Goal: Task Accomplishment & Management: Manage account settings

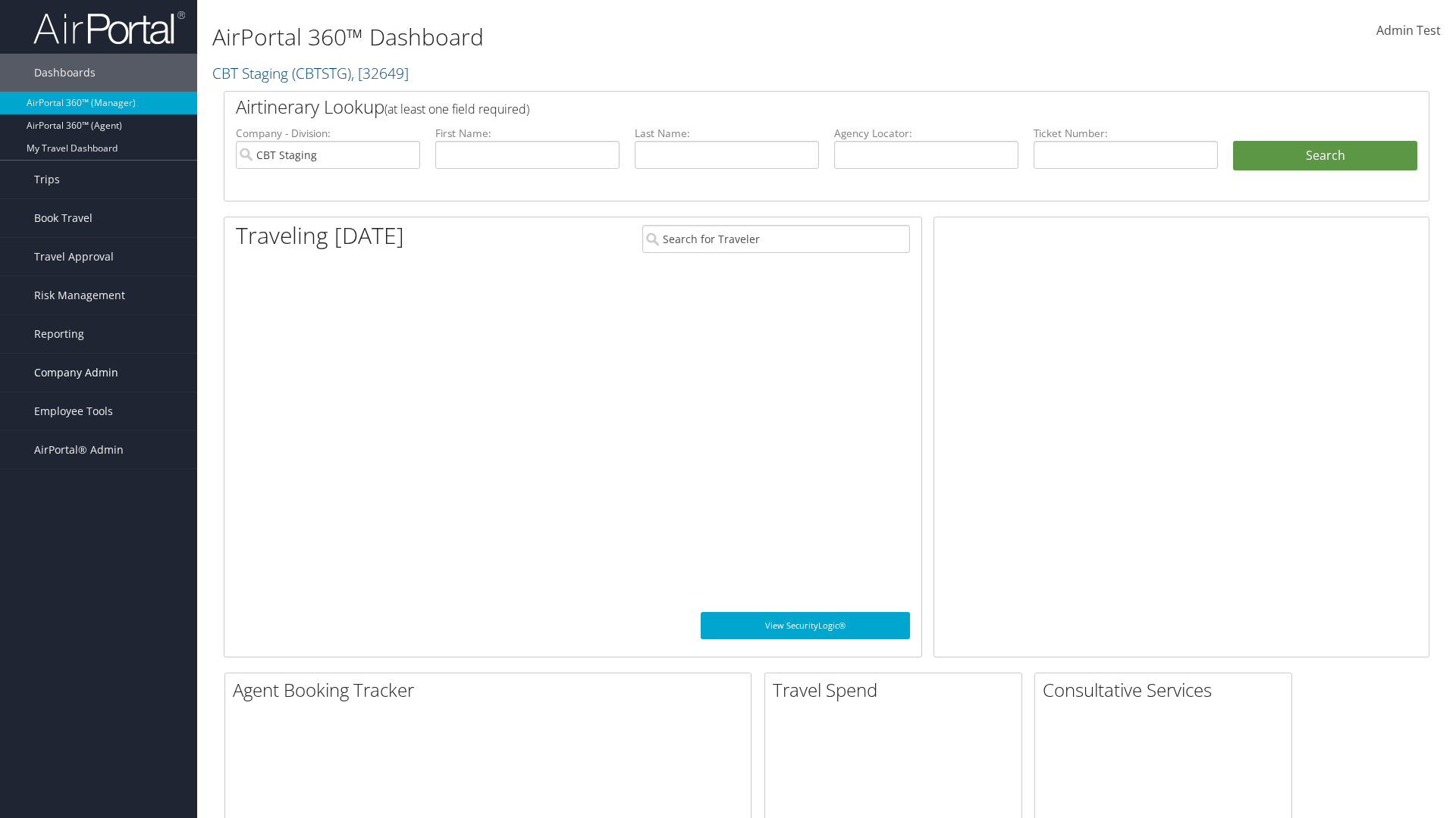
click at [99, 373] on span "Company Admin" at bounding box center [76, 373] width 84 height 38
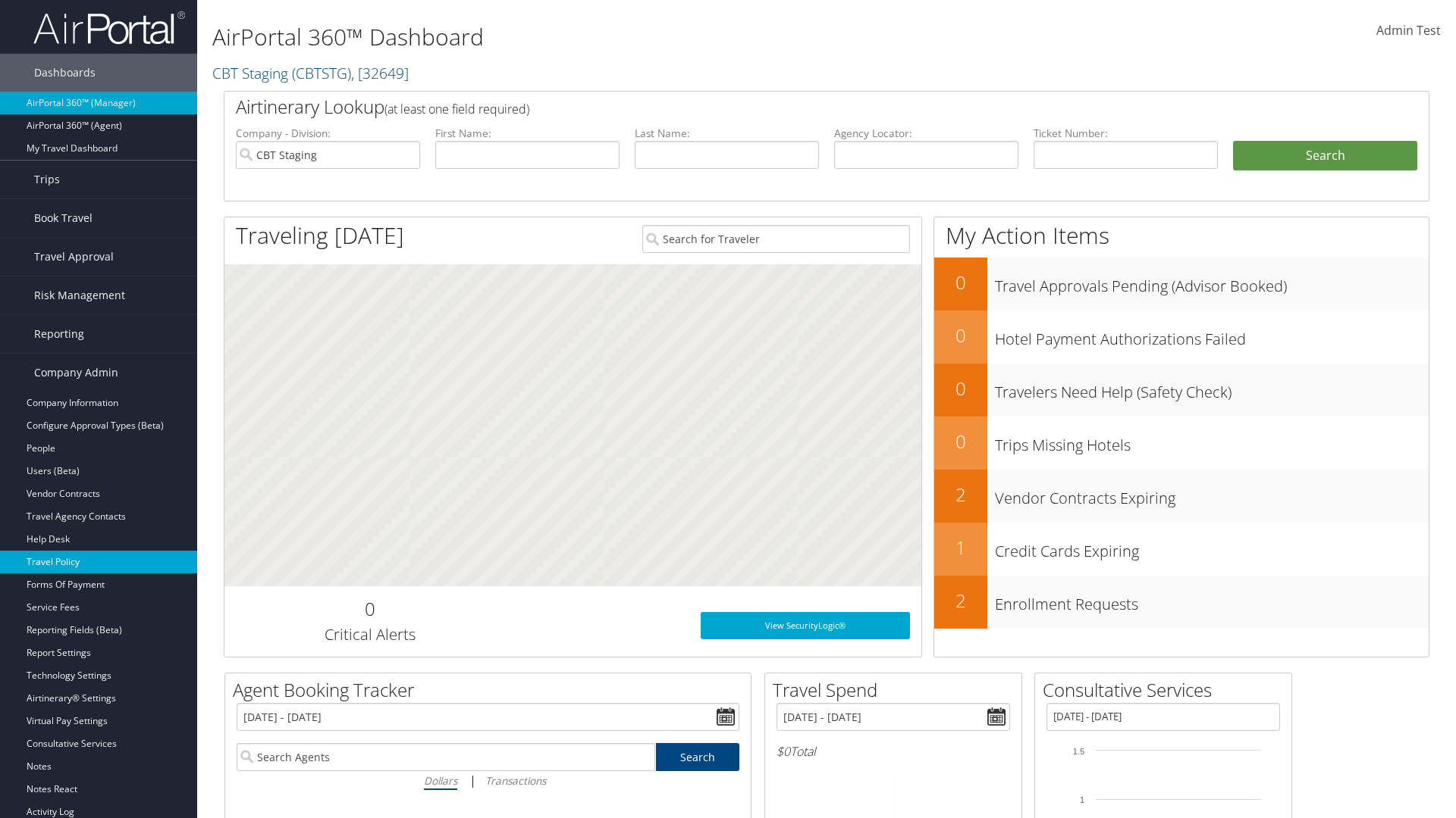
click at [99, 563] on link "Travel Policy" at bounding box center [98, 562] width 197 height 22
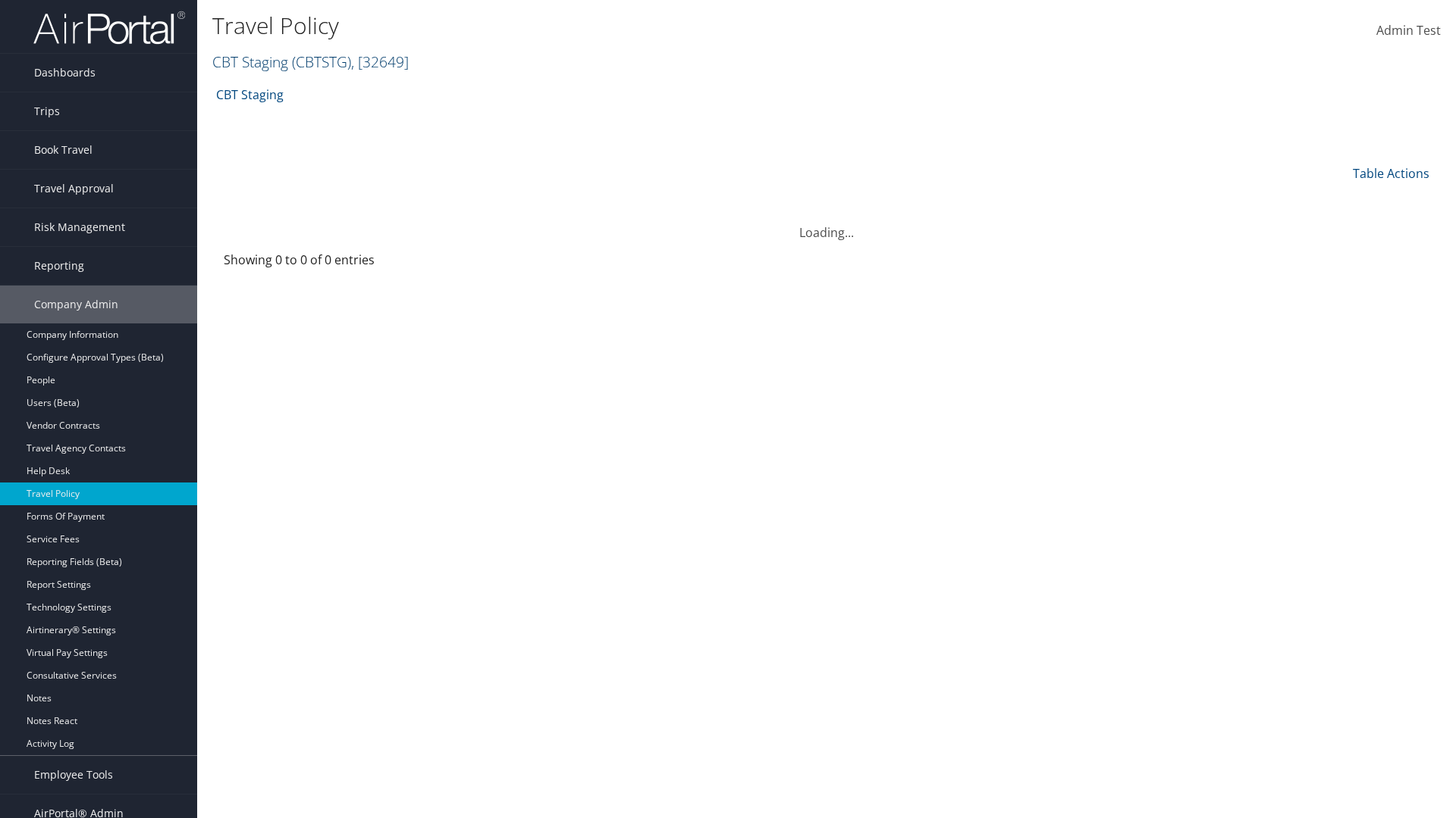
click at [250, 61] on link "CBT Staging ( CBTSTG ) , [ 32649 ]" at bounding box center [310, 61] width 197 height 20
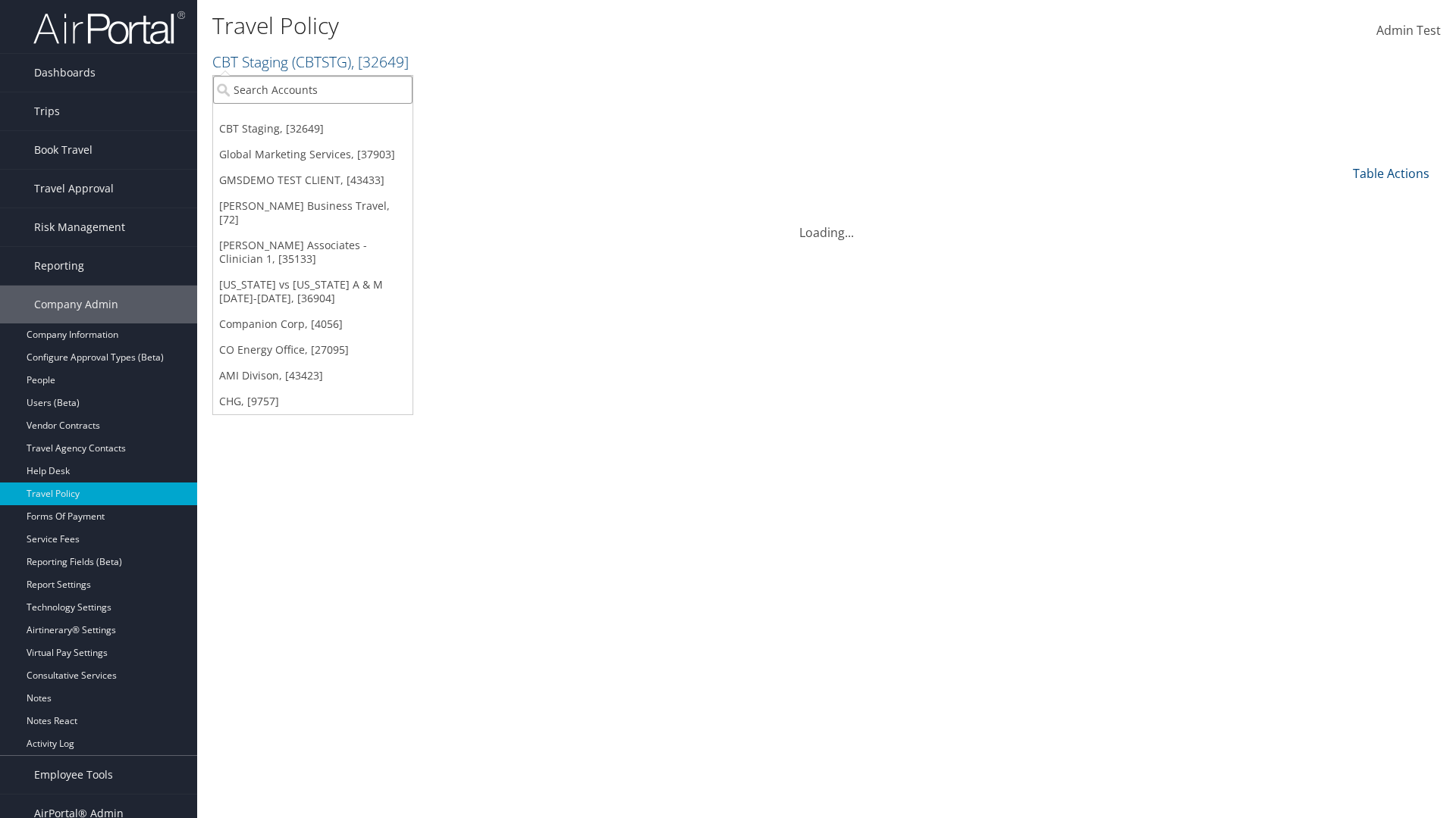
click at [312, 89] on input "search" at bounding box center [313, 89] width 199 height 28
type input "Global Marketing Services"
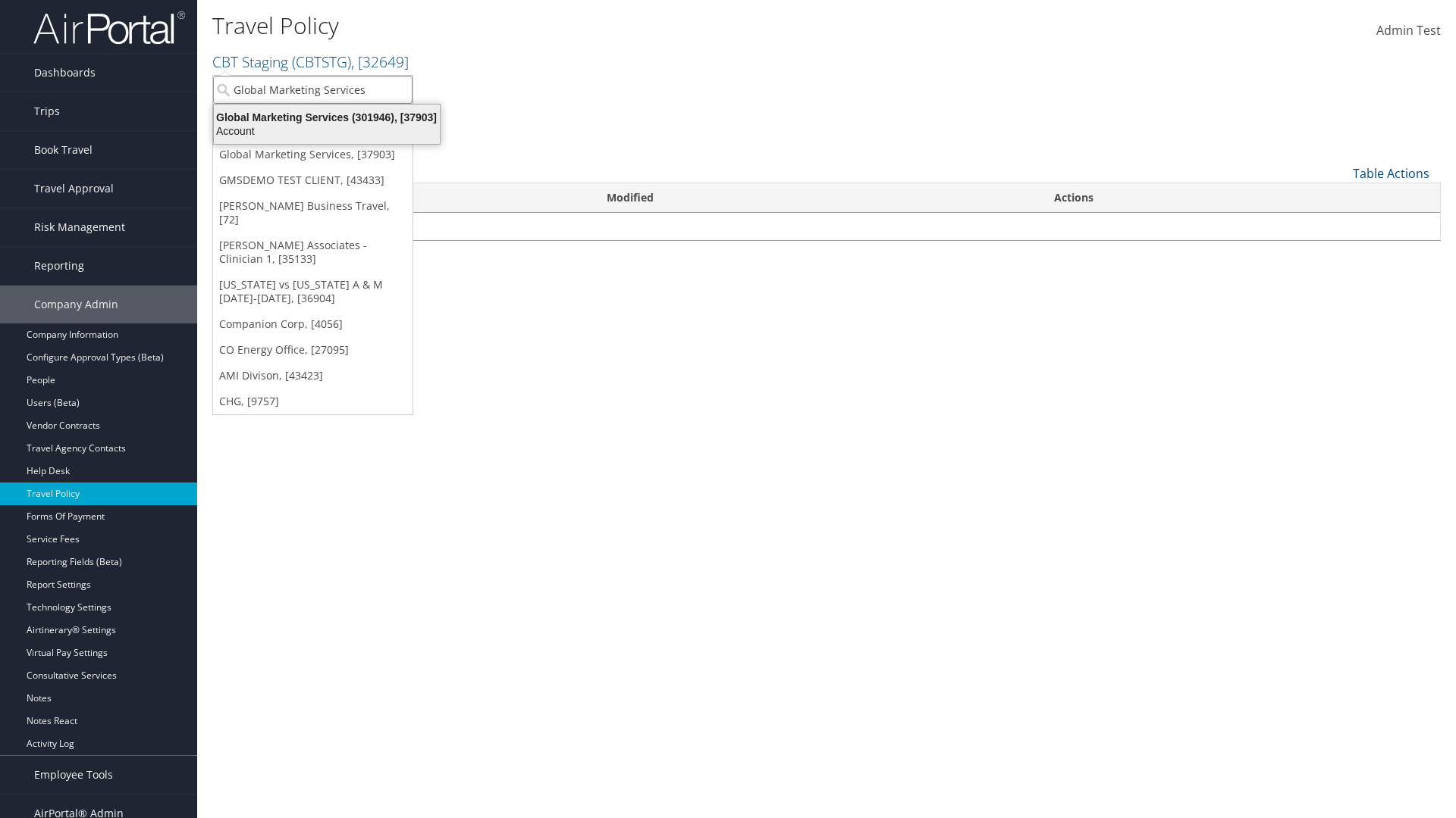
click at [327, 117] on div "Global Marketing Services (301946), [37903]" at bounding box center [327, 117] width 244 height 14
